Goal: Transaction & Acquisition: Subscribe to service/newsletter

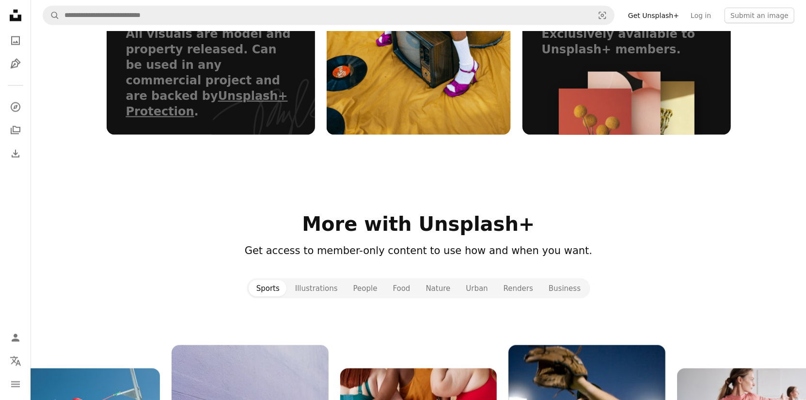
scroll to position [832, 0]
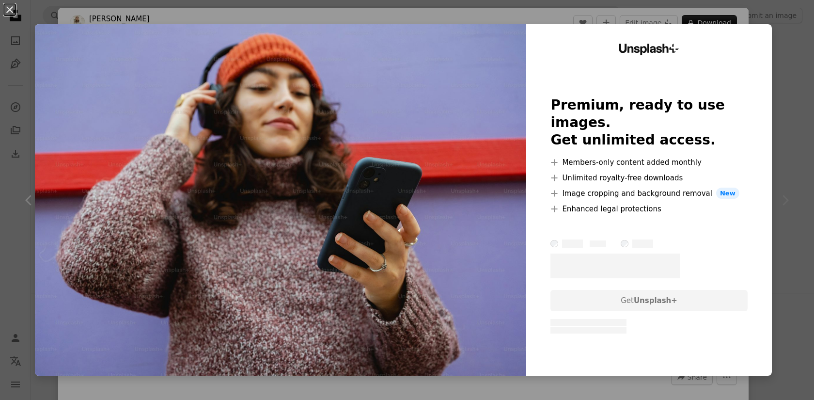
scroll to position [128, 0]
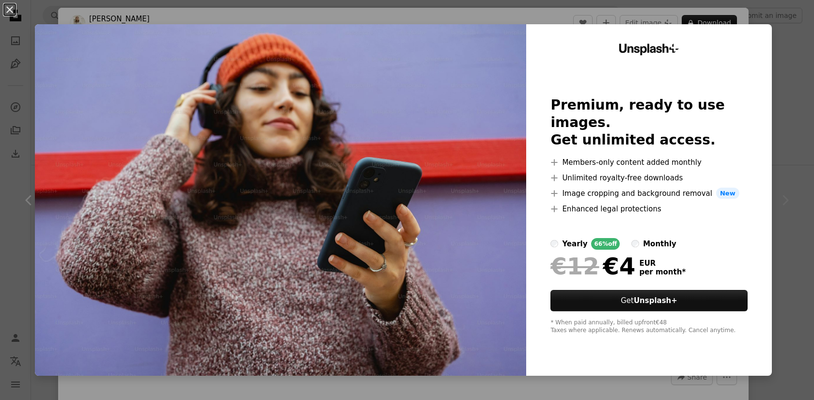
click at [786, 73] on div "An X shape Unsplash+ Premium, ready to use images. Get unlimited access. A plus…" at bounding box center [407, 200] width 814 height 400
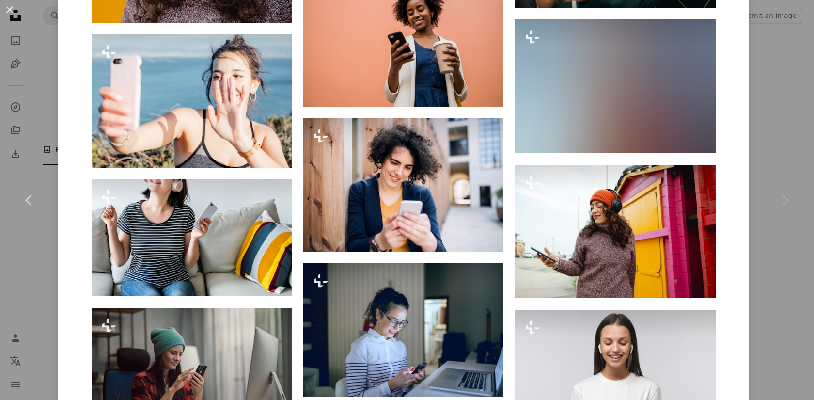
scroll to position [2603, 0]
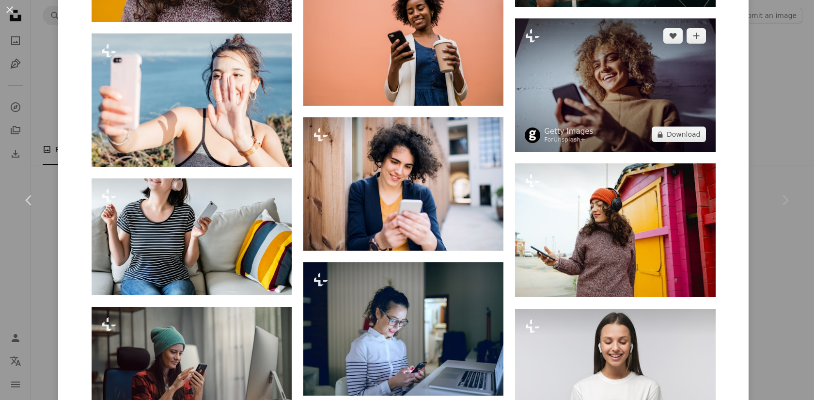
click at [600, 113] on img at bounding box center [615, 84] width 200 height 133
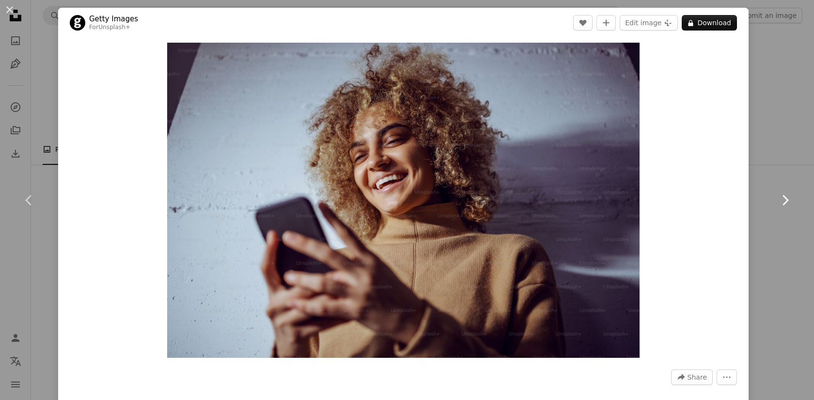
click at [772, 165] on link "Chevron right" at bounding box center [785, 200] width 58 height 93
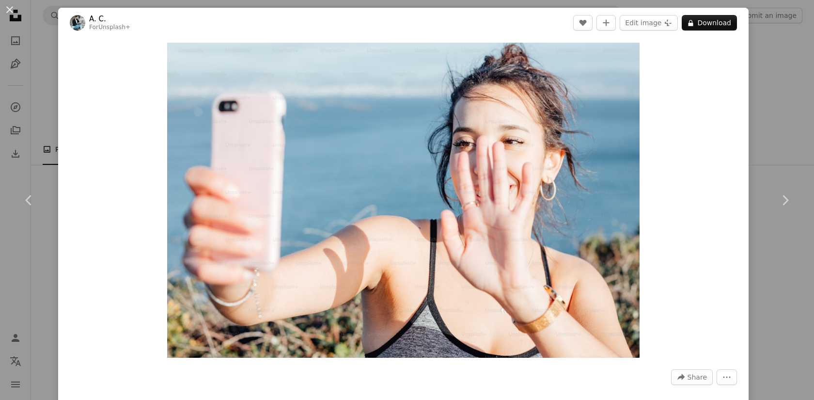
click at [768, 39] on div "An X shape Chevron left Chevron right A. C. For Unsplash+ A heart A plus sign E…" at bounding box center [407, 200] width 814 height 400
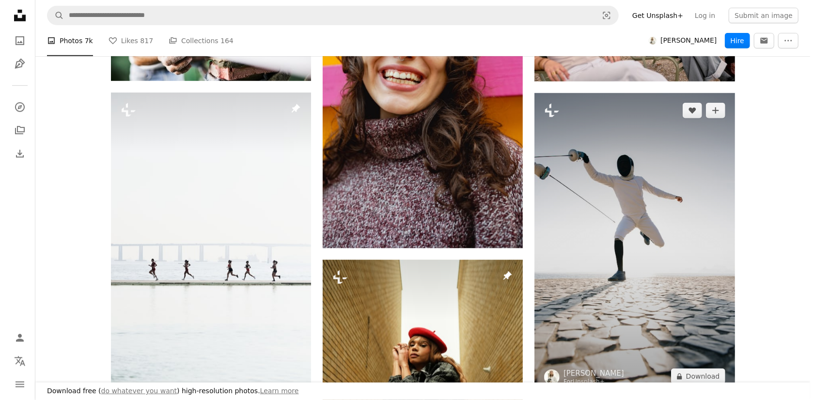
scroll to position [366, 0]
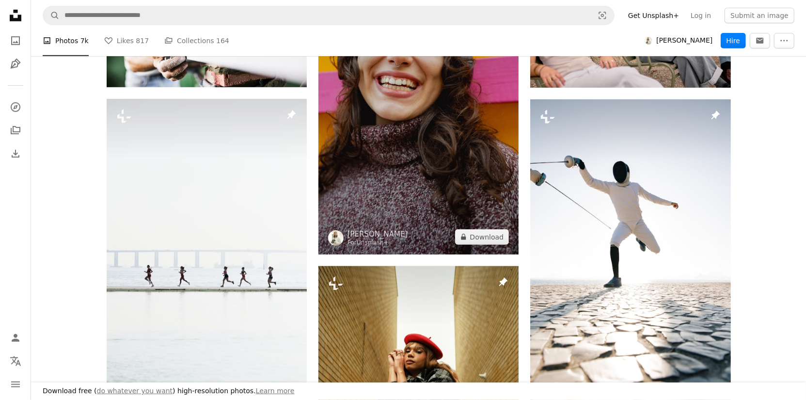
click at [501, 178] on img at bounding box center [418, 104] width 200 height 300
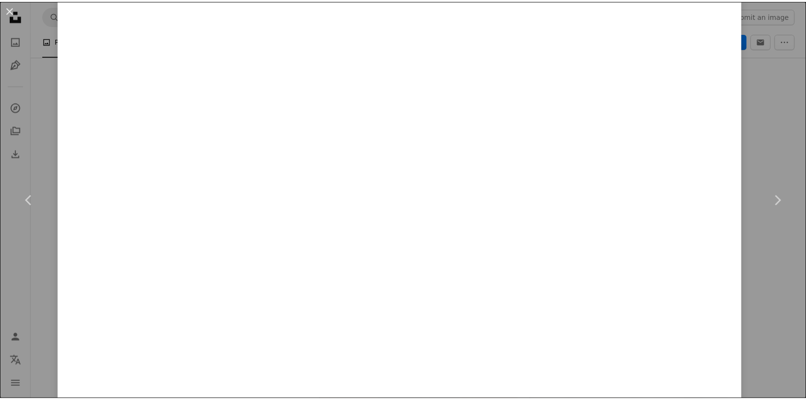
scroll to position [8840, 0]
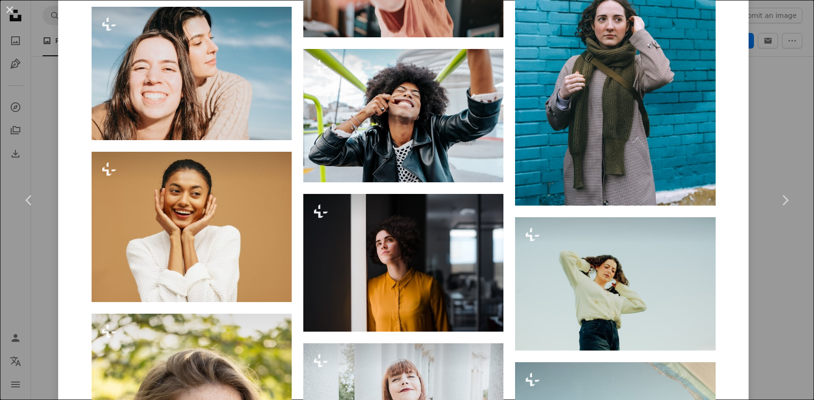
click at [777, 111] on div "An X shape Chevron left Chevron right [PERSON_NAME] For Unsplash+ A heart A plu…" at bounding box center [407, 200] width 814 height 400
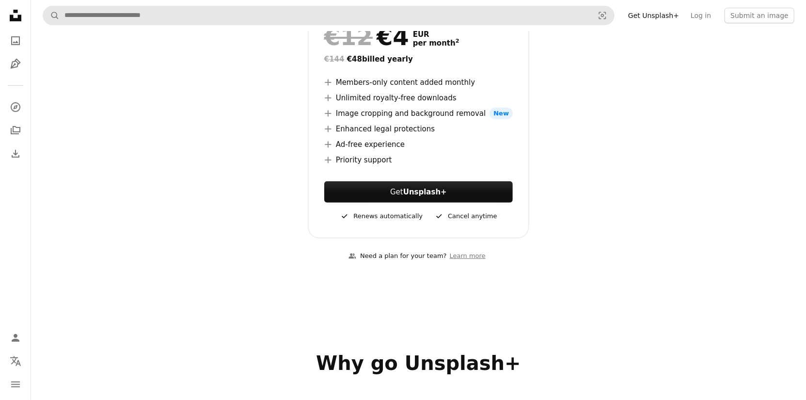
scroll to position [216, 0]
